Goal: Find specific page/section: Find specific page/section

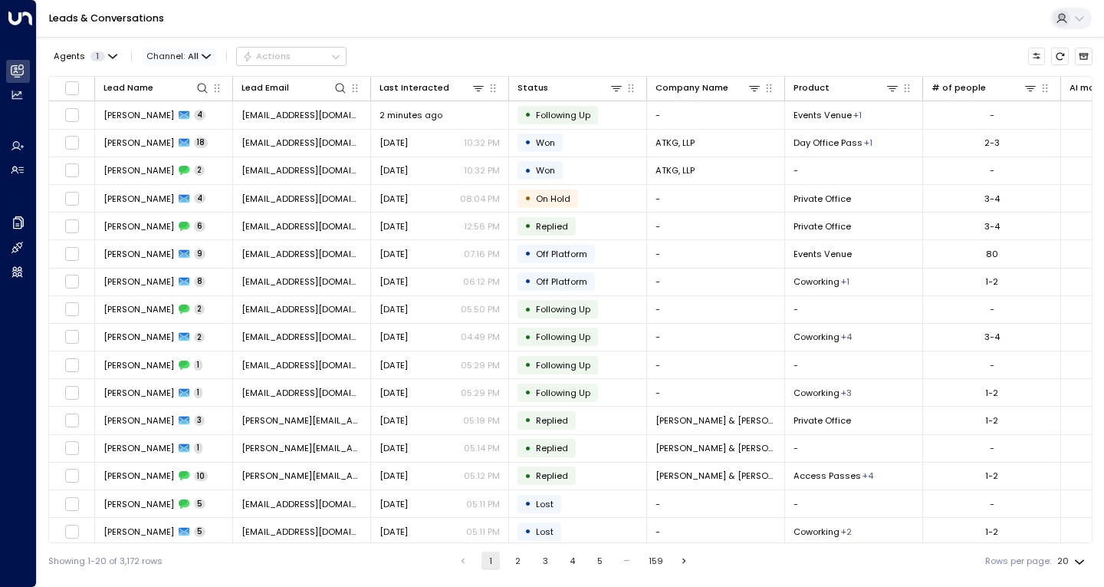
click at [202, 54] on icon "button" at bounding box center [206, 55] width 8 height 3
click at [186, 117] on p "Voice" at bounding box center [173, 113] width 41 height 7
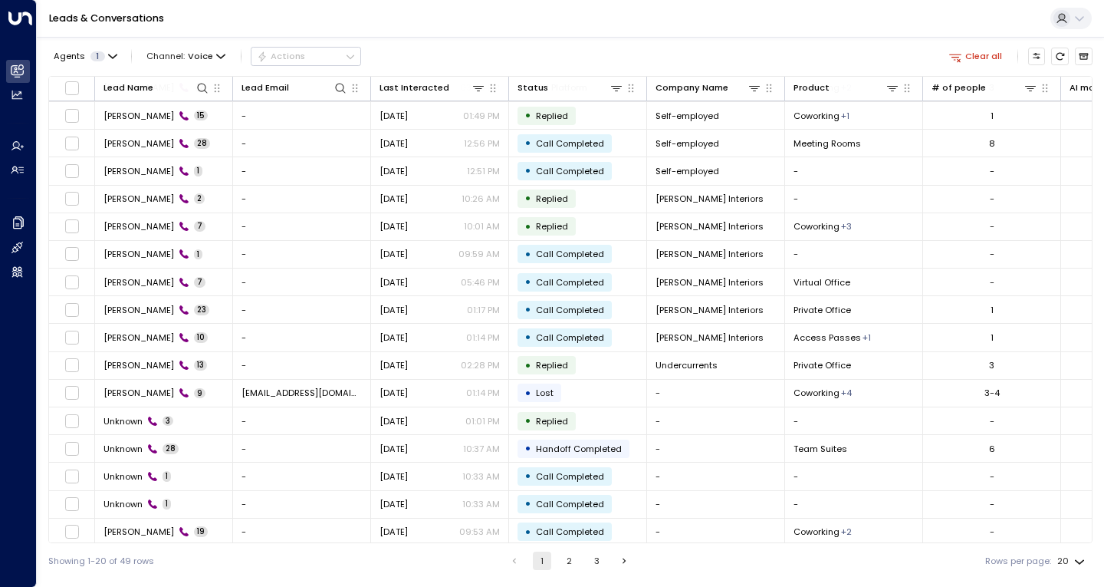
scroll to position [118, 0]
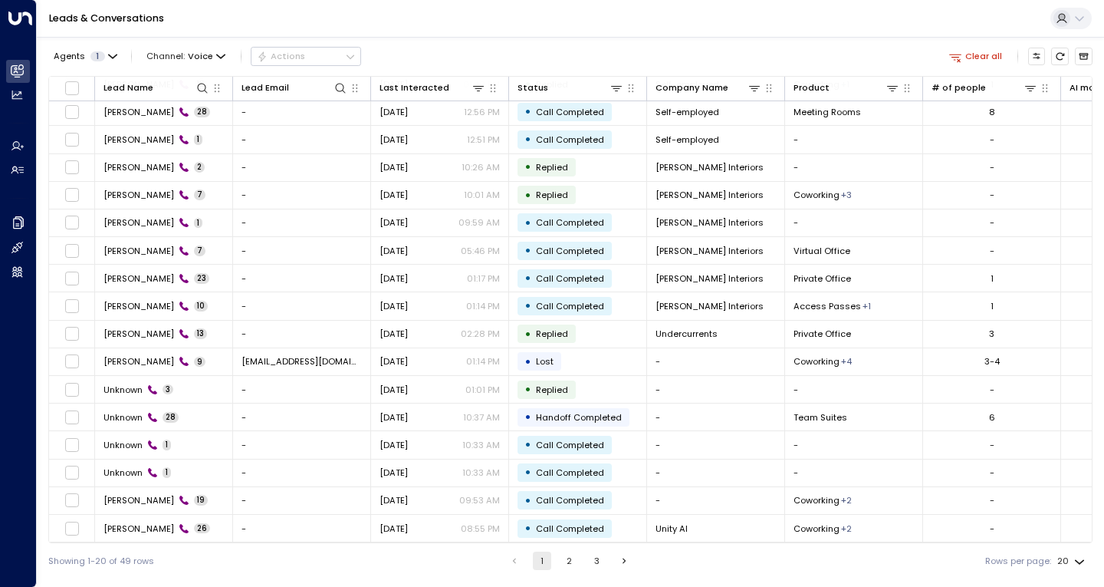
drag, startPoint x: 445, startPoint y: 542, endPoint x: 498, endPoint y: 541, distance: 52.9
click at [498, 541] on div "Lead Name Lead Email Last Interacted Status Company Name Product # of people AI…" at bounding box center [570, 309] width 1044 height 467
click at [330, 551] on div "Showing 1-20 of 49 rows 1 2 3 Rows per page: 20 **" at bounding box center [570, 560] width 1044 height 35
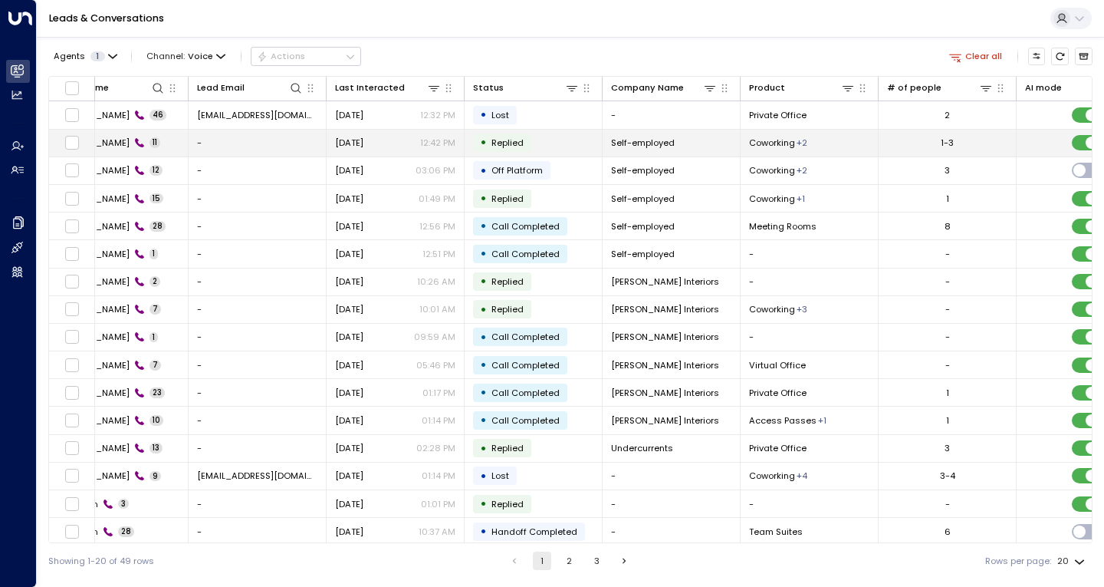
scroll to position [0, 41]
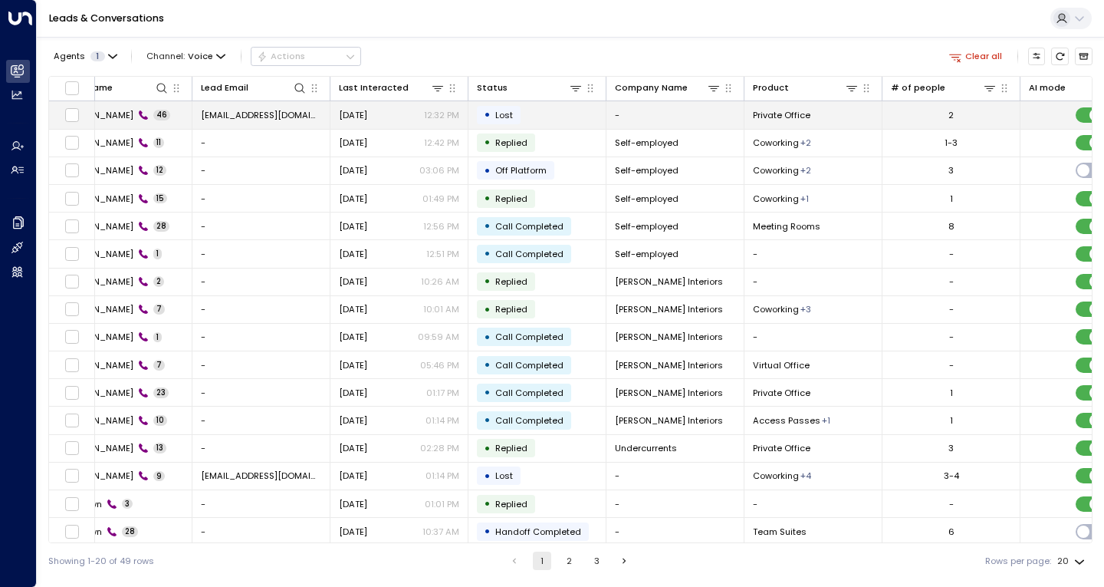
click at [169, 121] on td "[PERSON_NAME] 46" at bounding box center [123, 114] width 138 height 27
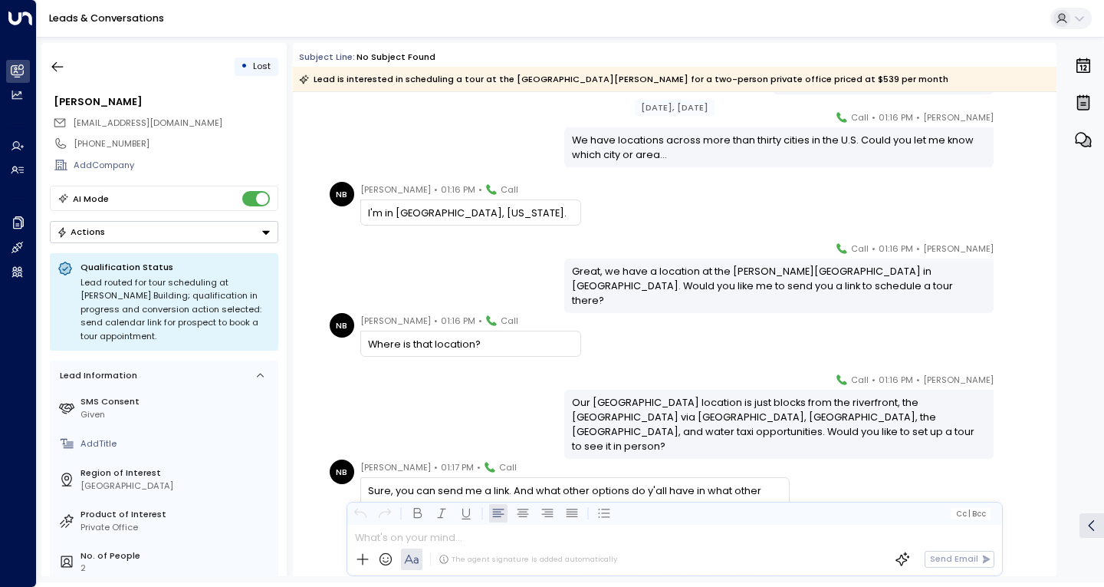
scroll to position [8633, 0]
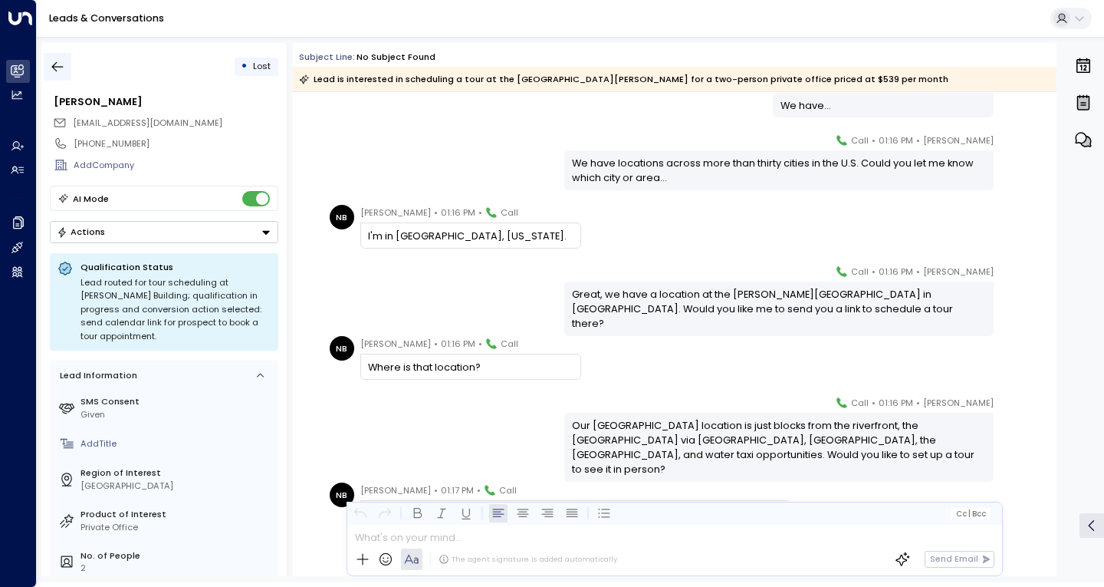
click at [56, 70] on icon "button" at bounding box center [58, 67] width 12 height 10
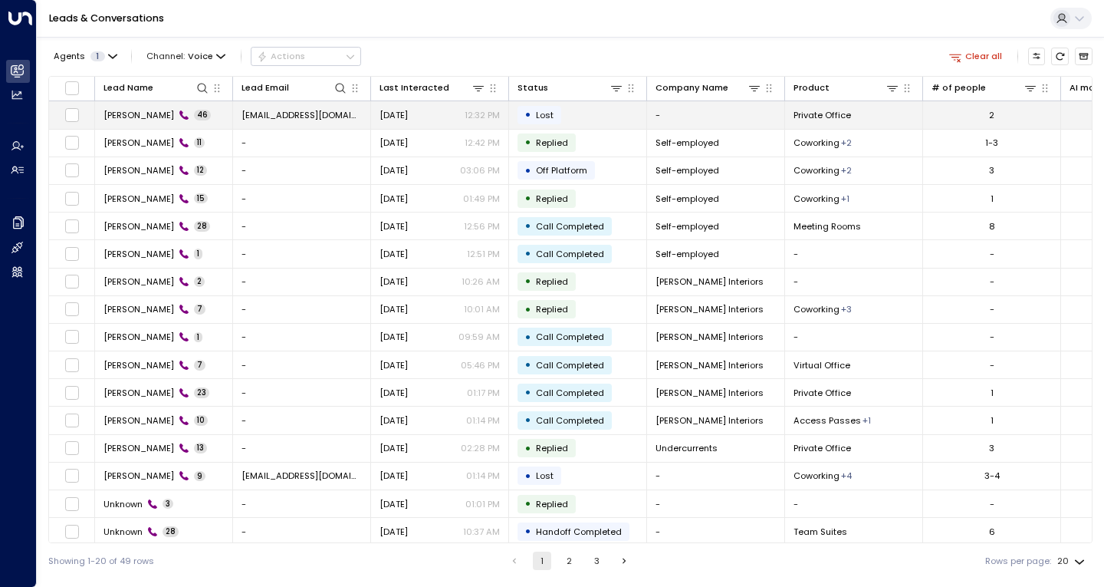
click at [134, 116] on span "[PERSON_NAME]" at bounding box center [139, 115] width 71 height 12
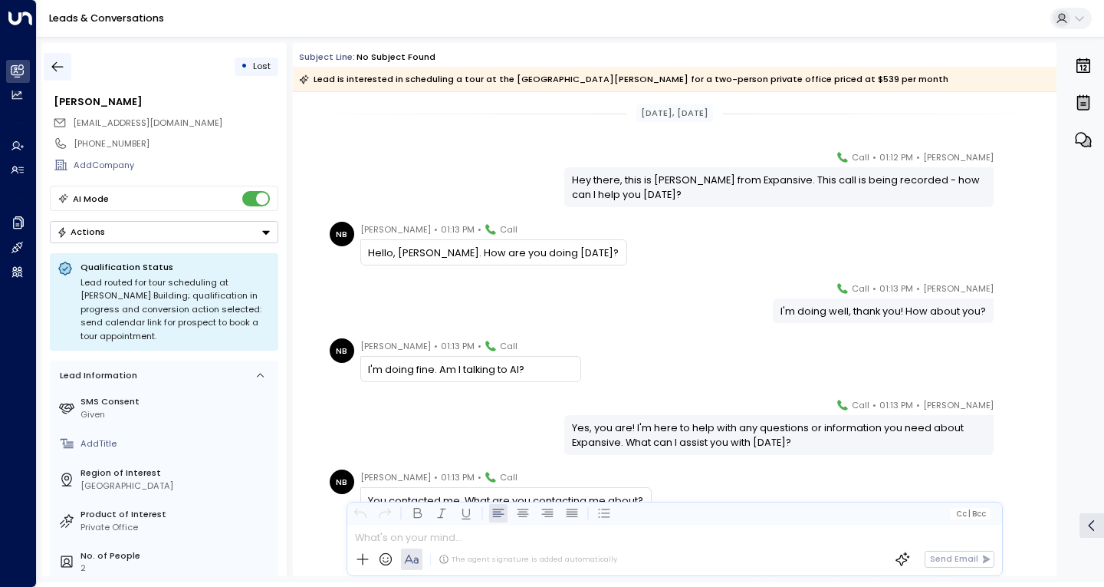
click at [58, 65] on icon "button" at bounding box center [57, 66] width 15 height 15
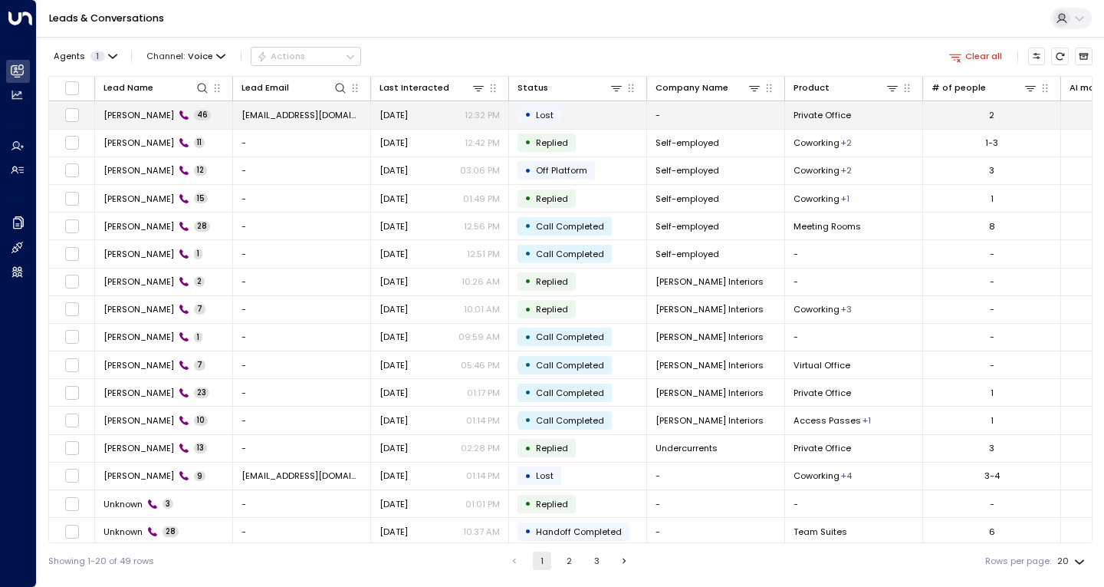
click at [212, 120] on td "[PERSON_NAME] 46" at bounding box center [164, 114] width 138 height 27
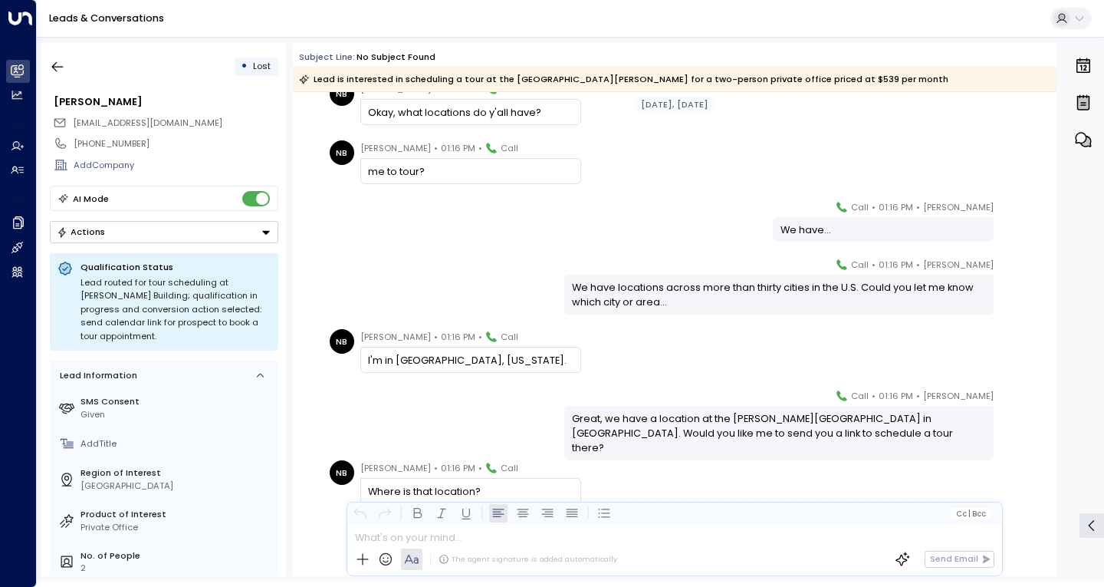
scroll to position [7481, 0]
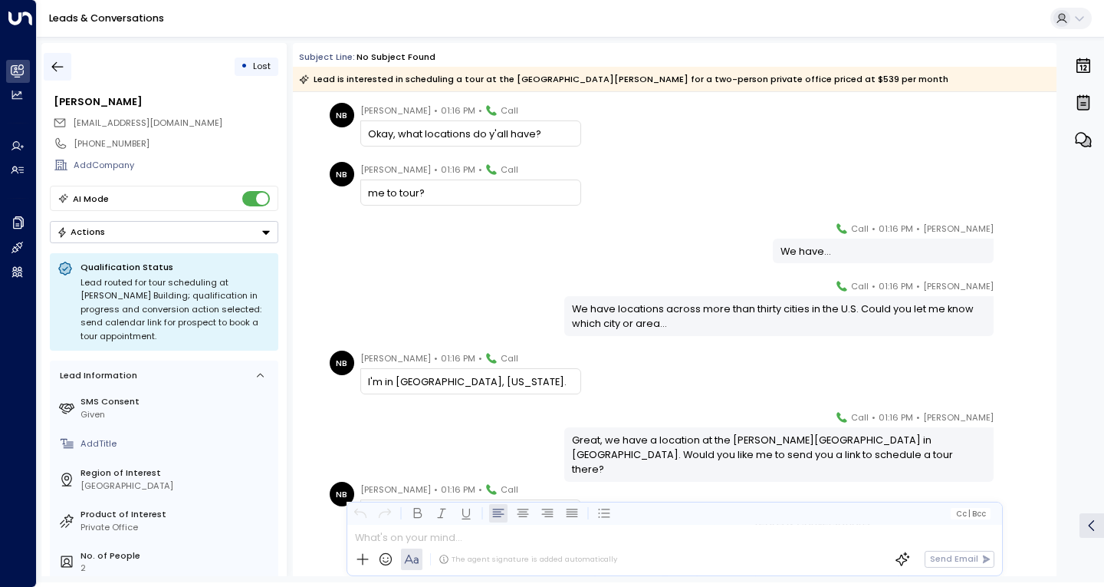
click at [58, 67] on icon "button" at bounding box center [57, 66] width 15 height 15
